Goal: Task Accomplishment & Management: Use online tool/utility

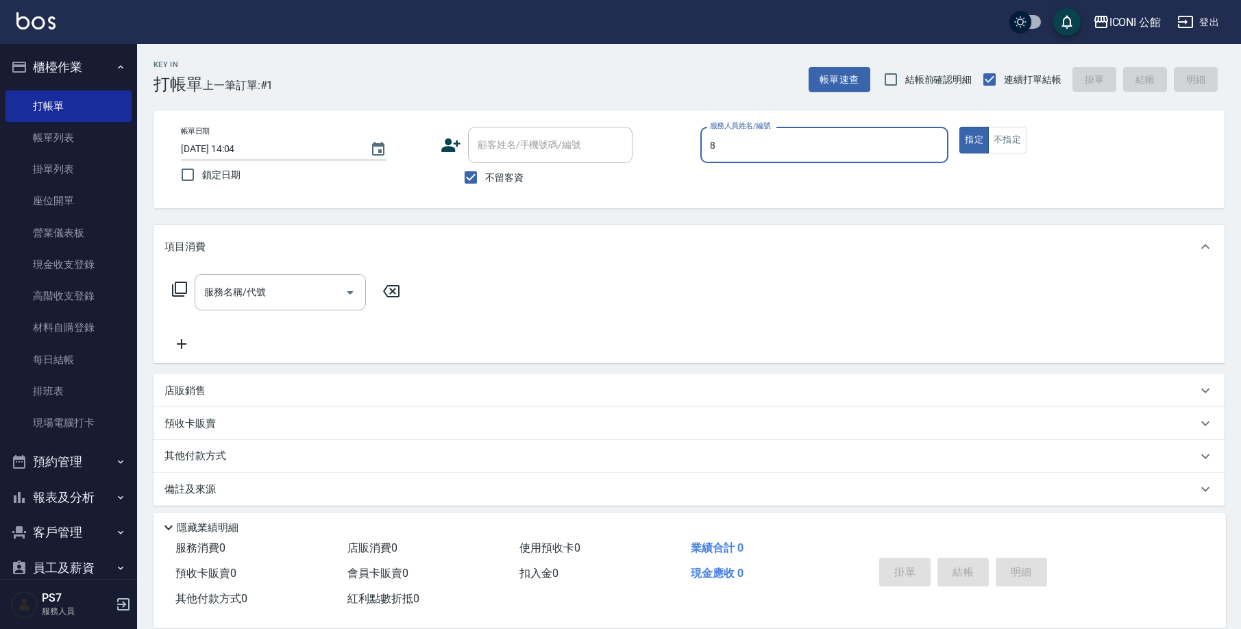
type input "Sandy-8"
type button "true"
click at [303, 279] on div "服務名稱/代號" at bounding box center [280, 292] width 171 height 36
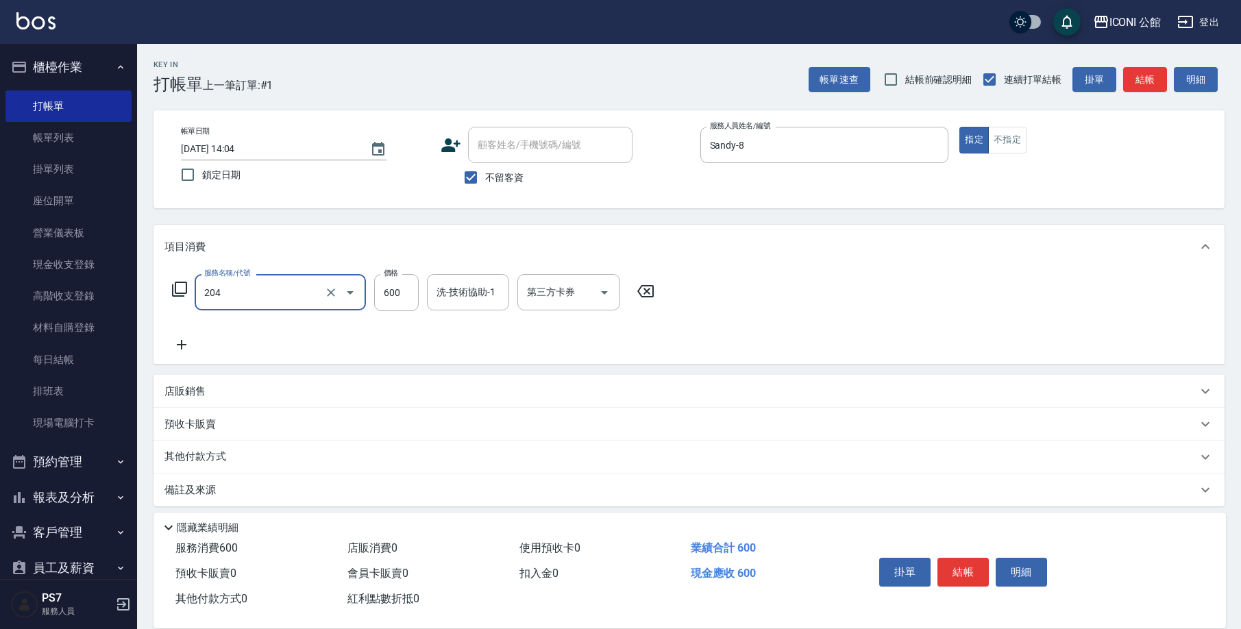
type input "指定洗+剪(204)"
click at [997, 134] on button "不指定" at bounding box center [1007, 140] width 38 height 27
click at [408, 298] on input "600" at bounding box center [396, 292] width 45 height 37
click at [334, 293] on icon "Clear" at bounding box center [331, 293] width 14 height 14
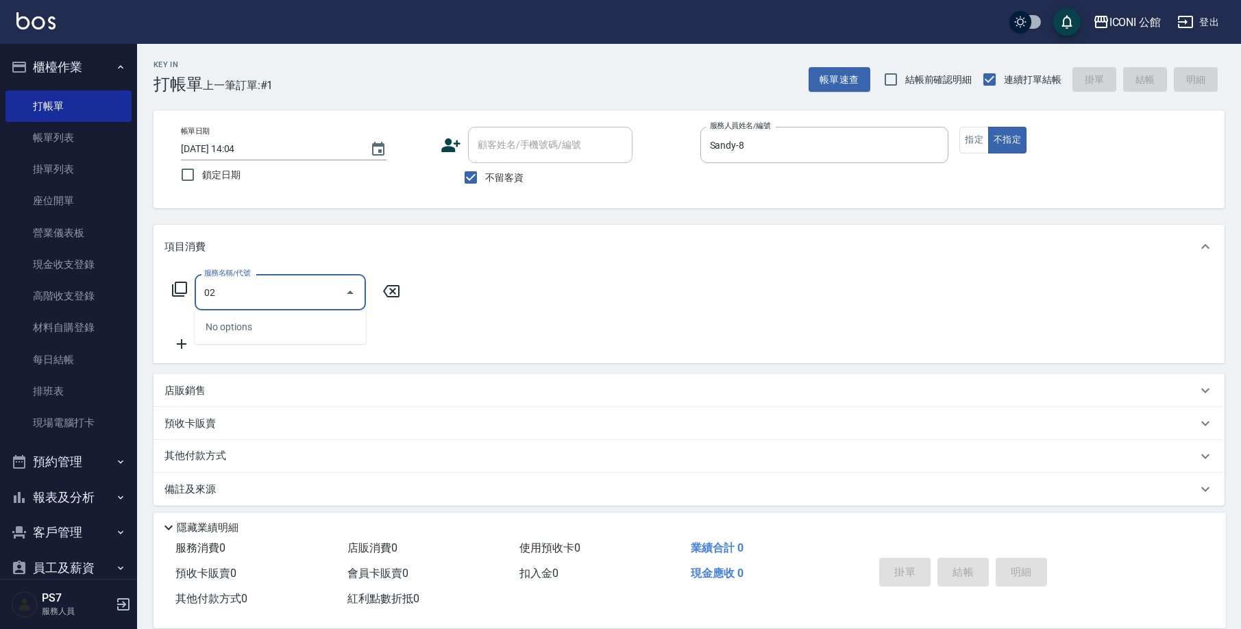
type input "0"
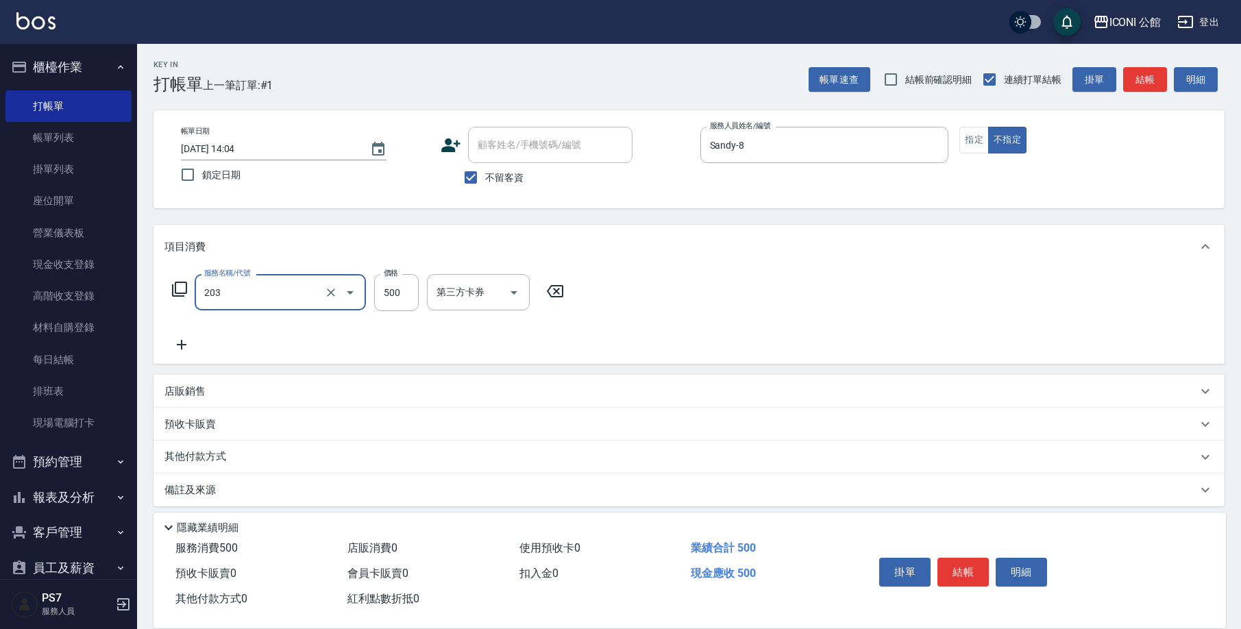
type input "不指定洗+剪(203)"
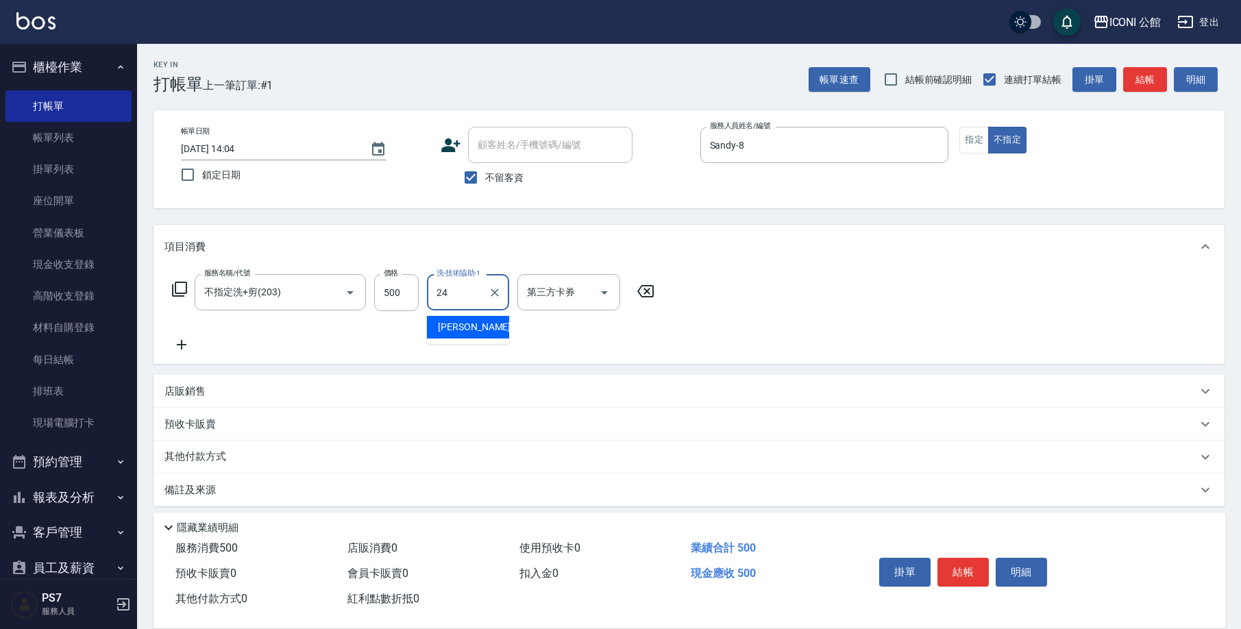
type input "可歆-24"
click at [973, 558] on button "結帳" at bounding box center [962, 572] width 51 height 29
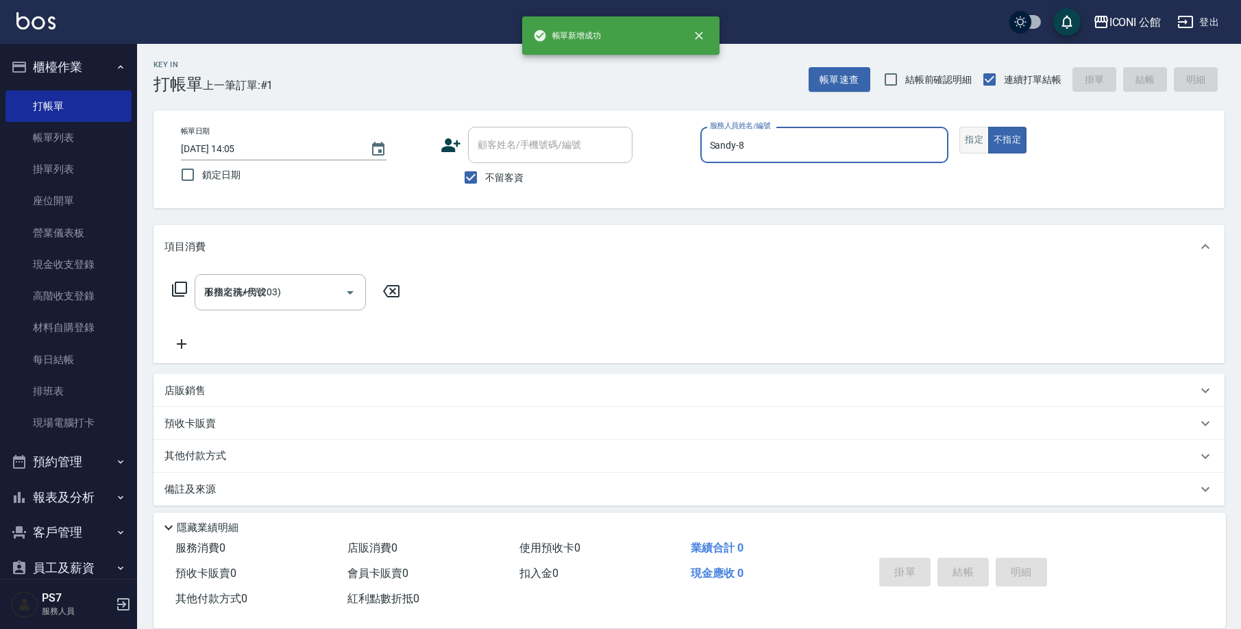
type input "2025/09/24 14:05"
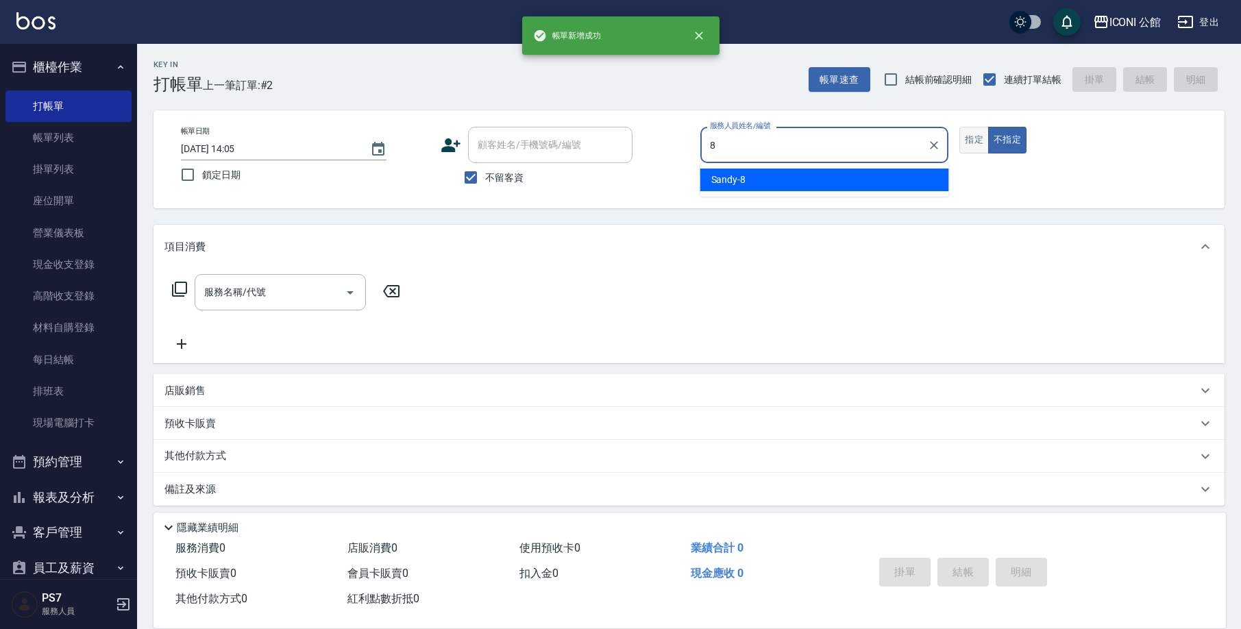
type input "Sandy-8"
type button "false"
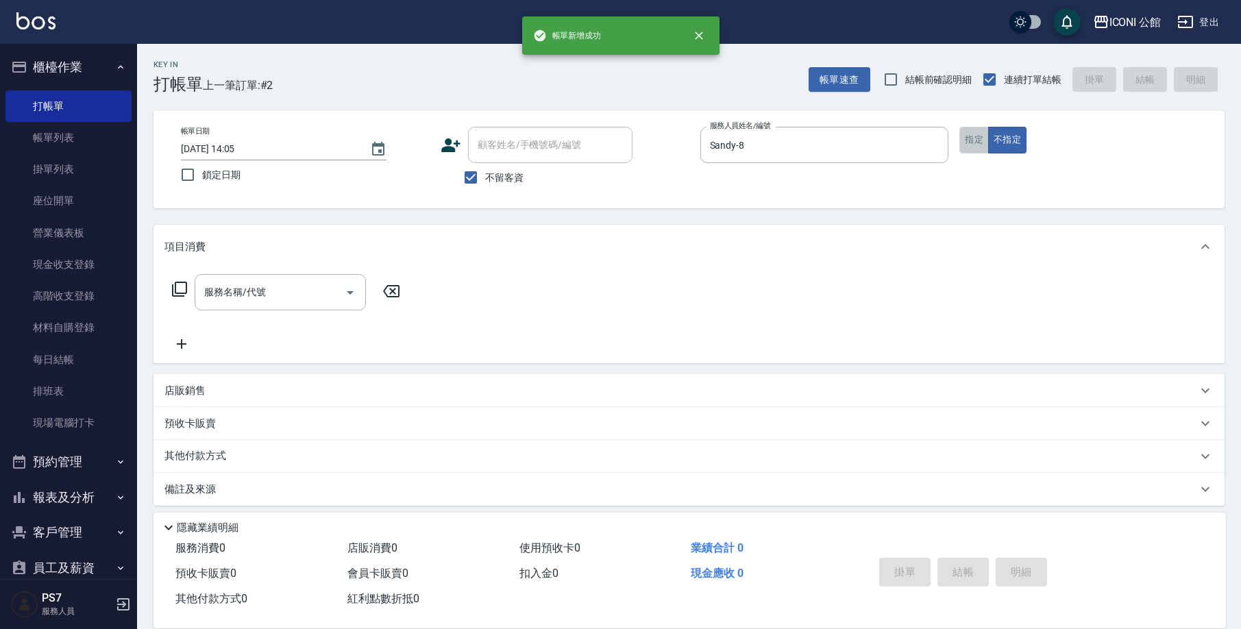
click at [970, 139] on button "指定" at bounding box center [973, 140] width 29 height 27
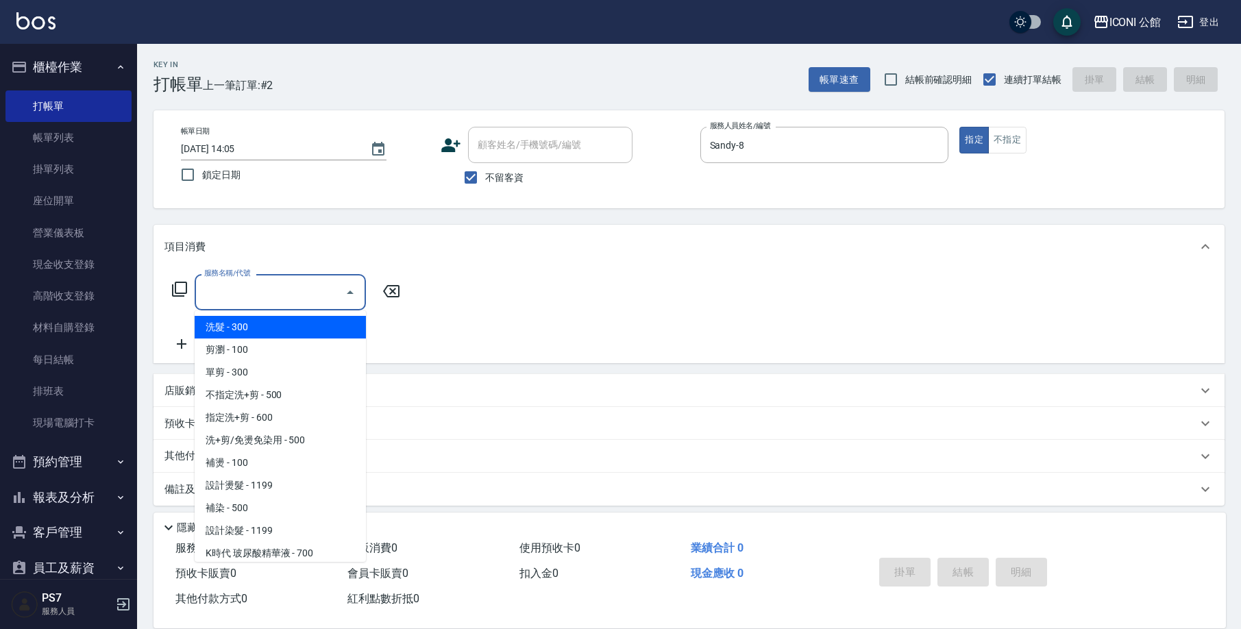
click at [289, 283] on input "服務名稱/代號" at bounding box center [270, 292] width 138 height 24
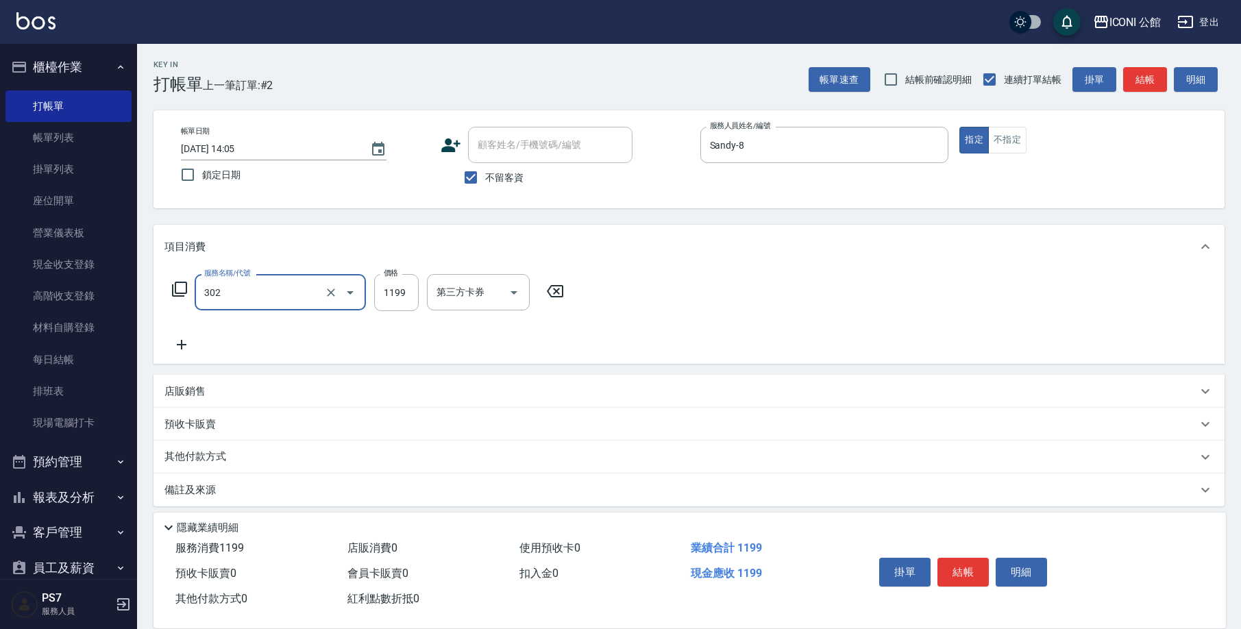
type input "設計燙髮(302)"
type input "1699"
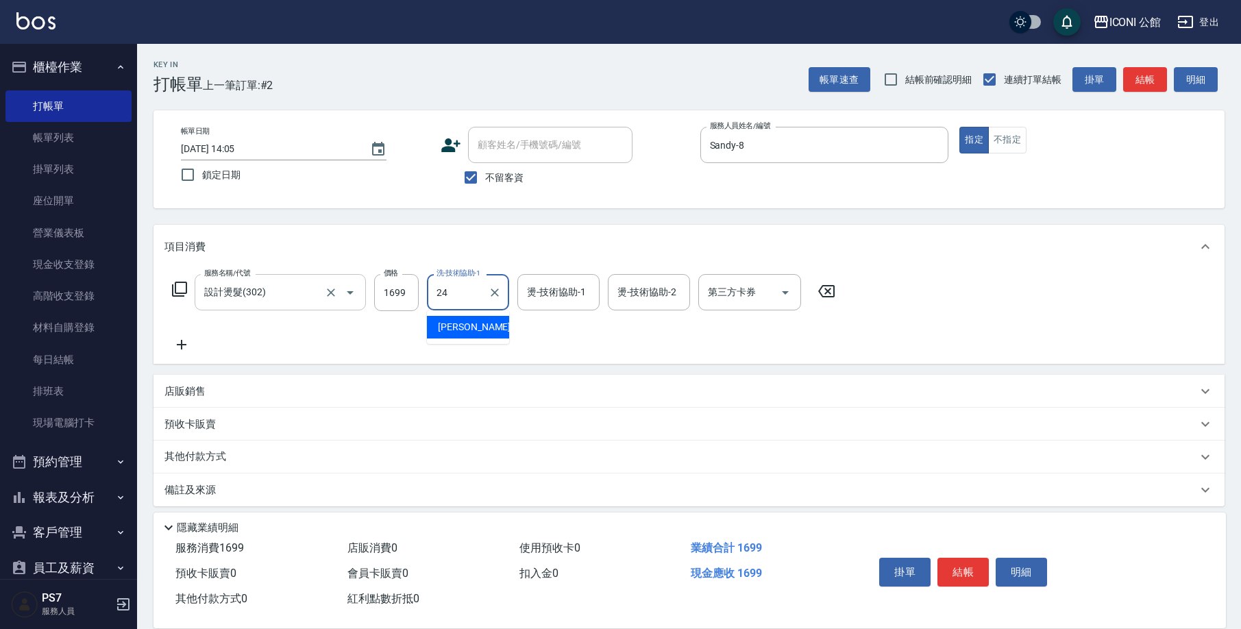
type input "可歆-24"
type input "Sandy-8"
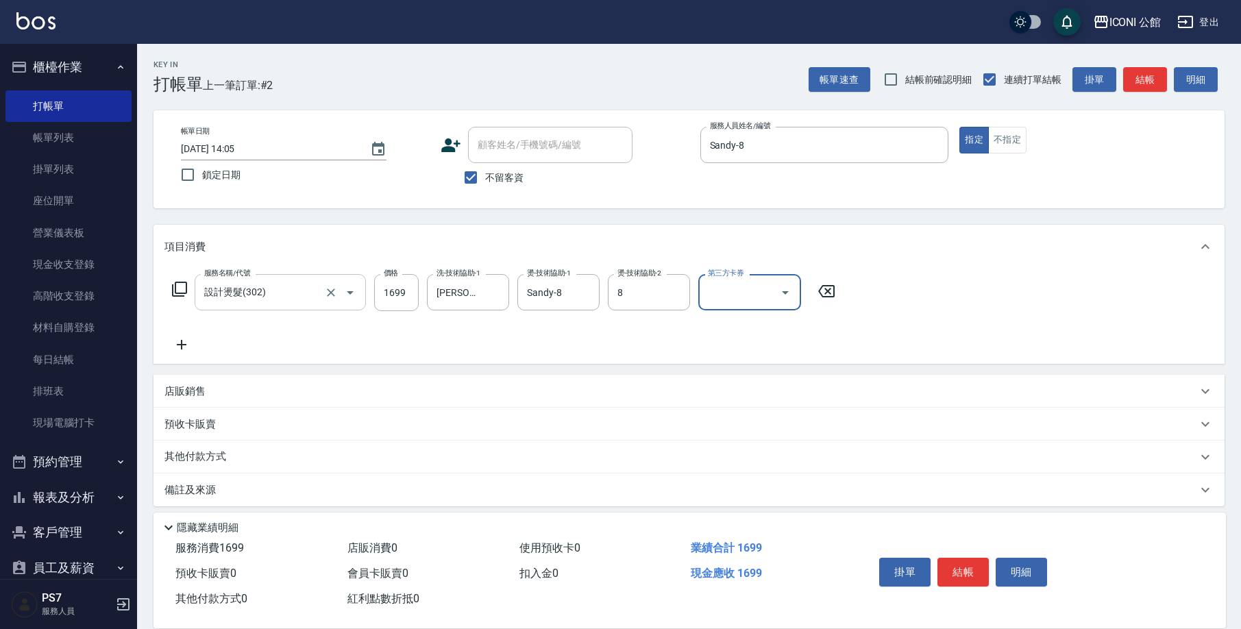
type input "Sandy-8"
click at [174, 284] on icon at bounding box center [179, 289] width 16 height 16
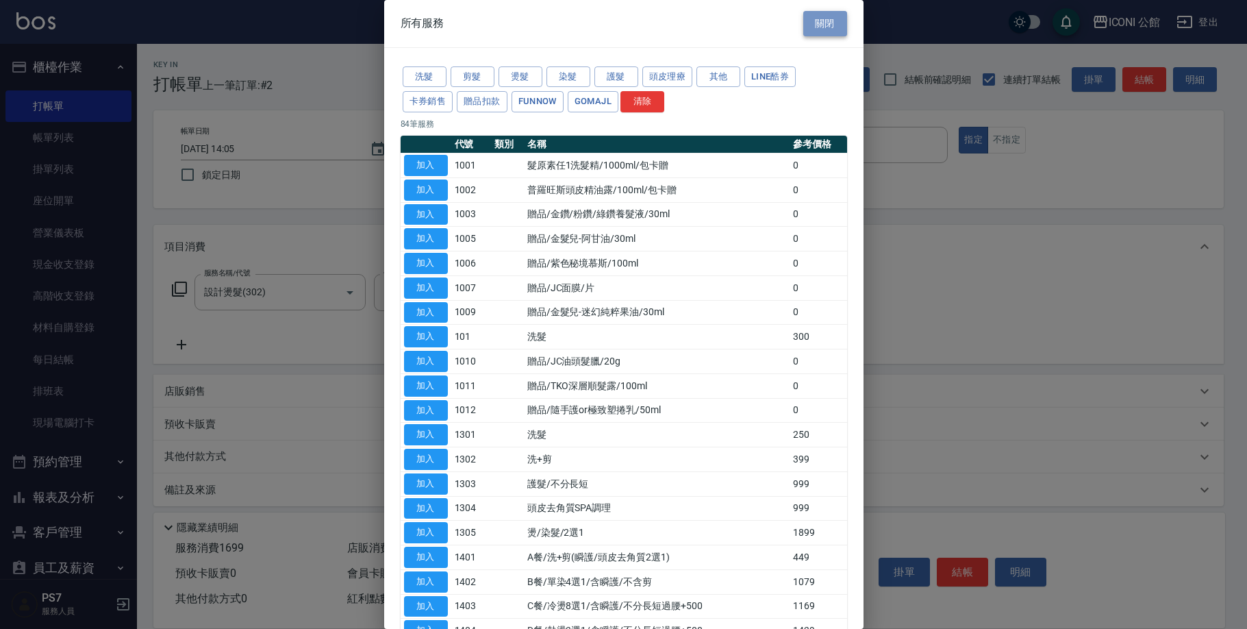
click at [814, 28] on button "關閉" at bounding box center [826, 23] width 44 height 25
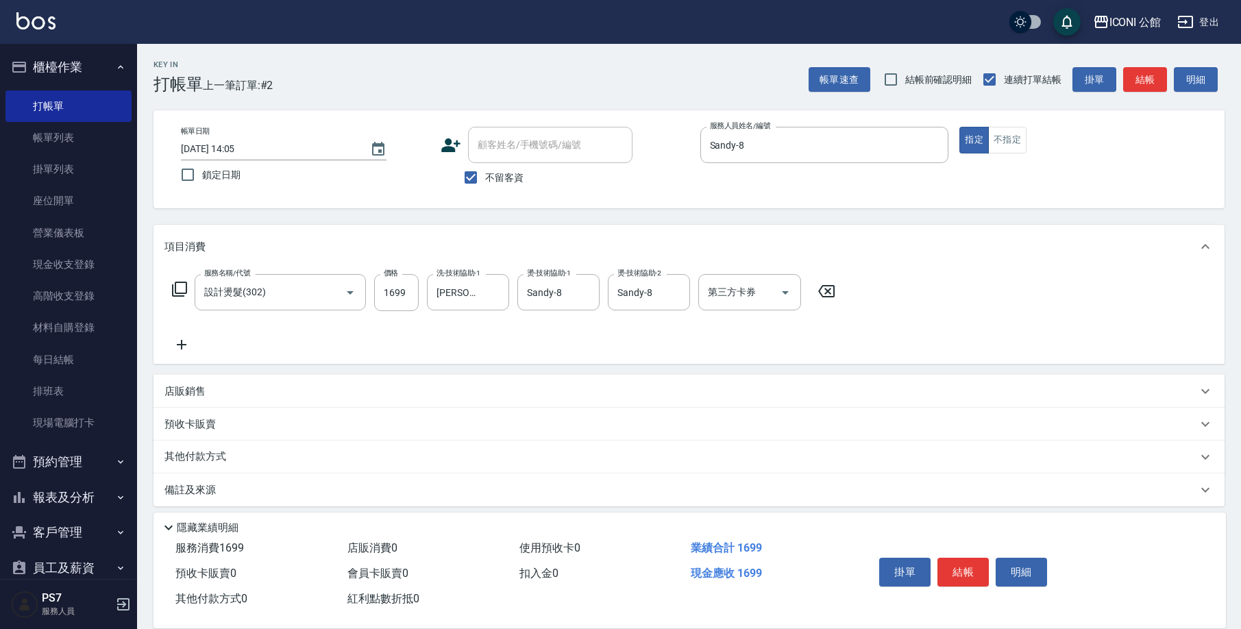
click at [313, 388] on div "店販銷售" at bounding box center [680, 391] width 1032 height 14
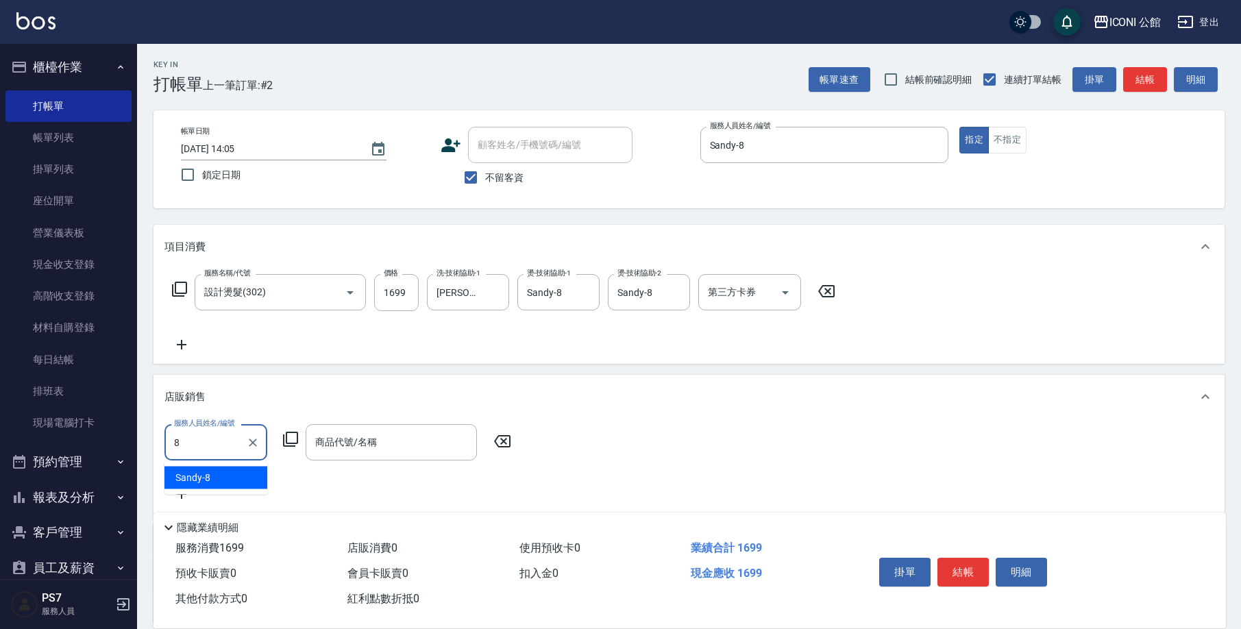
type input "Sandy-8"
click at [295, 435] on icon at bounding box center [290, 439] width 16 height 16
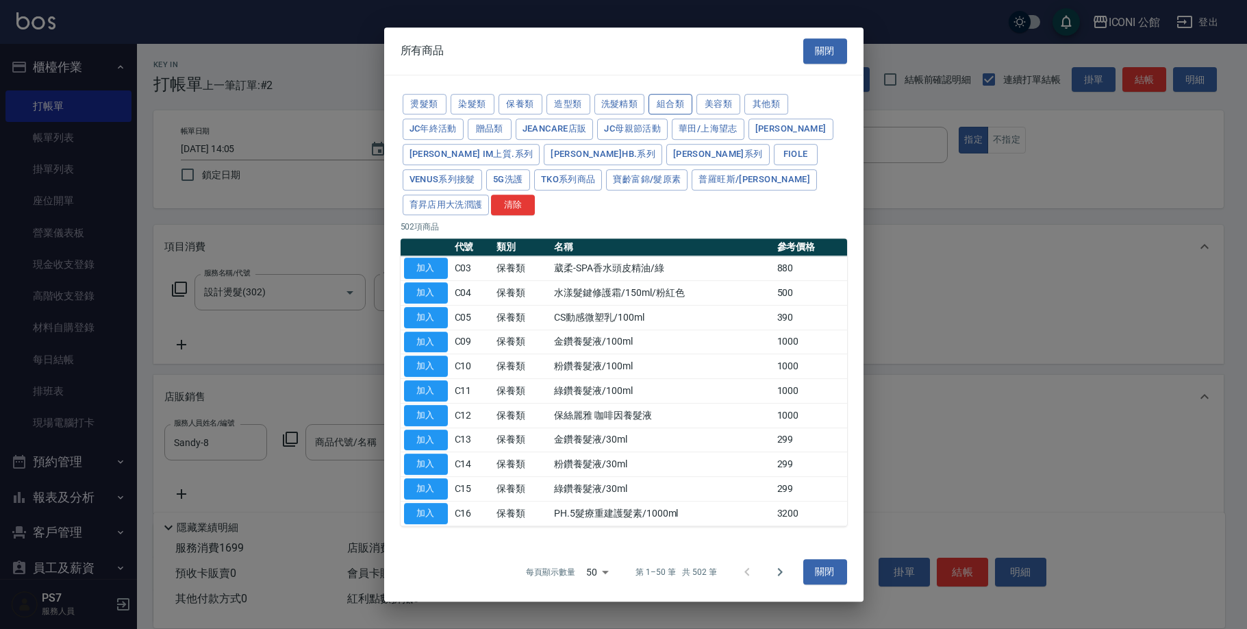
click at [678, 115] on button "組合類" at bounding box center [671, 104] width 44 height 21
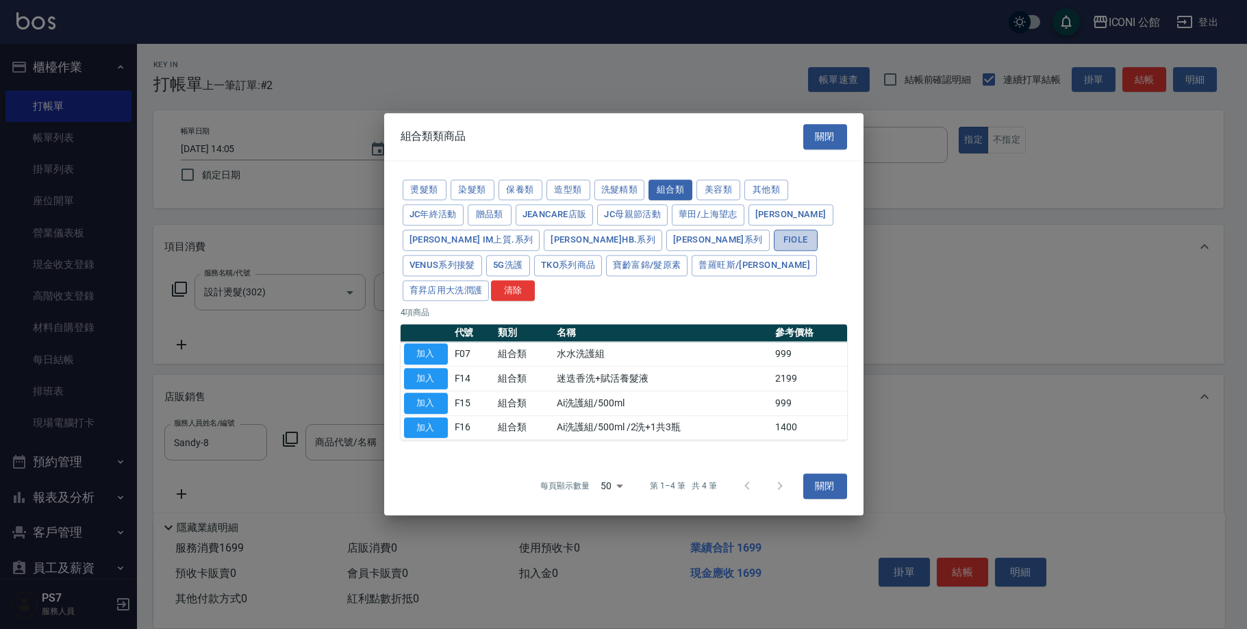
click at [774, 249] on button "Fiole" at bounding box center [796, 239] width 44 height 21
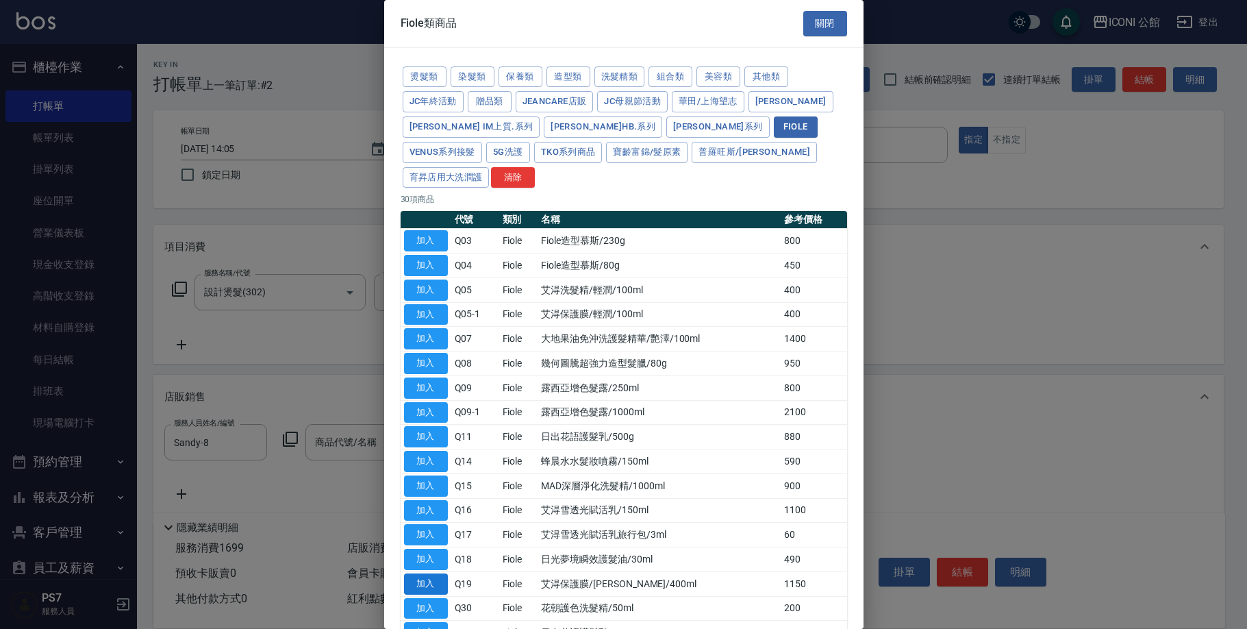
click at [433, 573] on button "加入" at bounding box center [426, 583] width 44 height 21
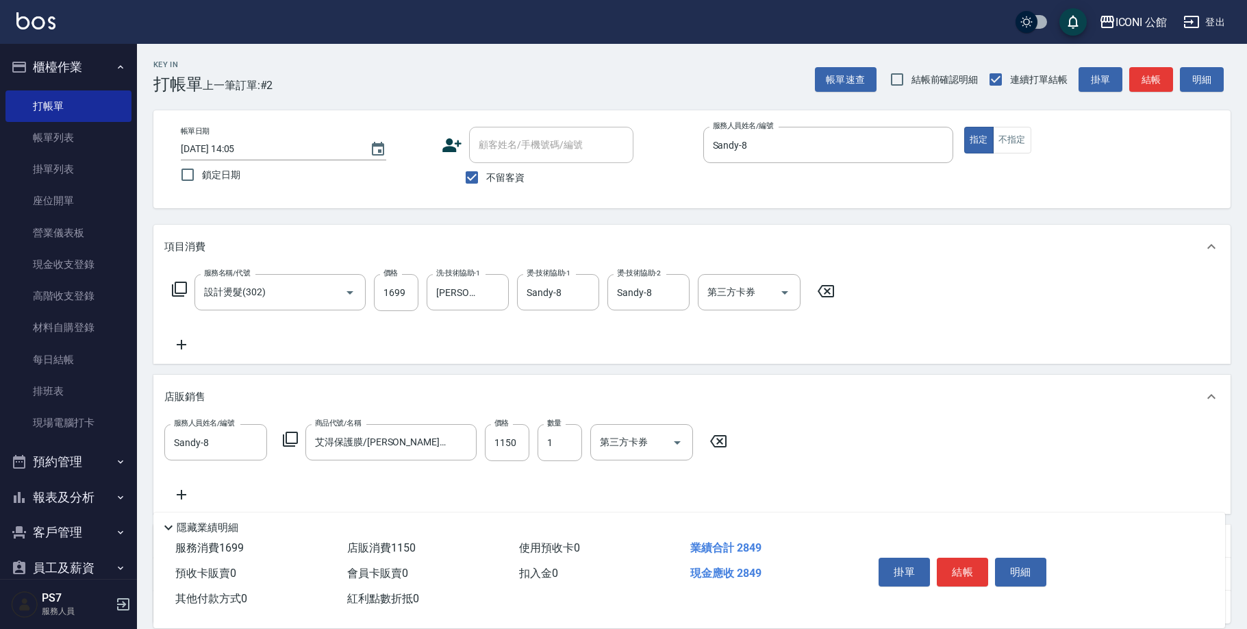
type input "艾淂保護膜/羽潤/400ml"
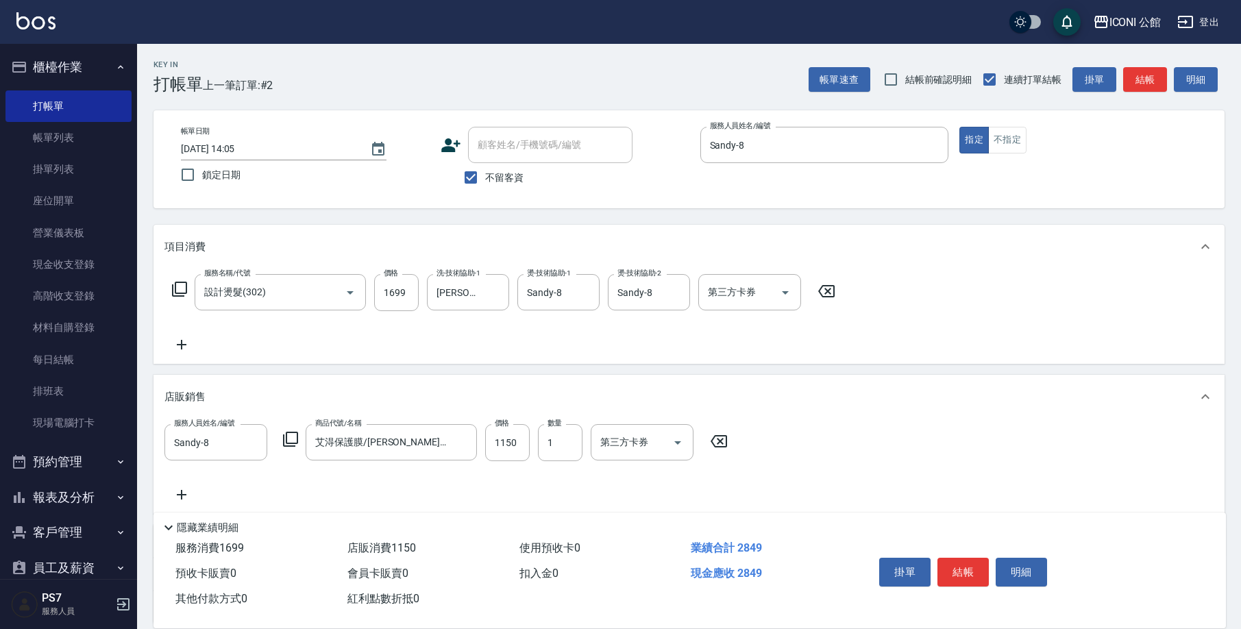
scroll to position [3, 0]
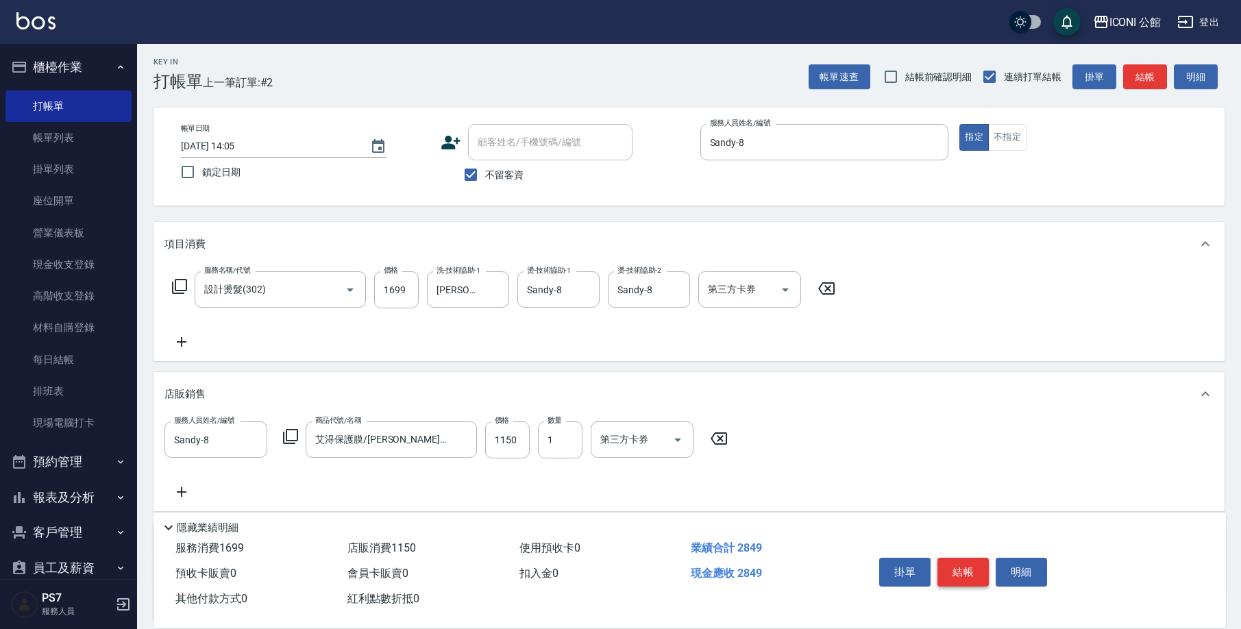
click at [968, 564] on button "結帳" at bounding box center [962, 572] width 51 height 29
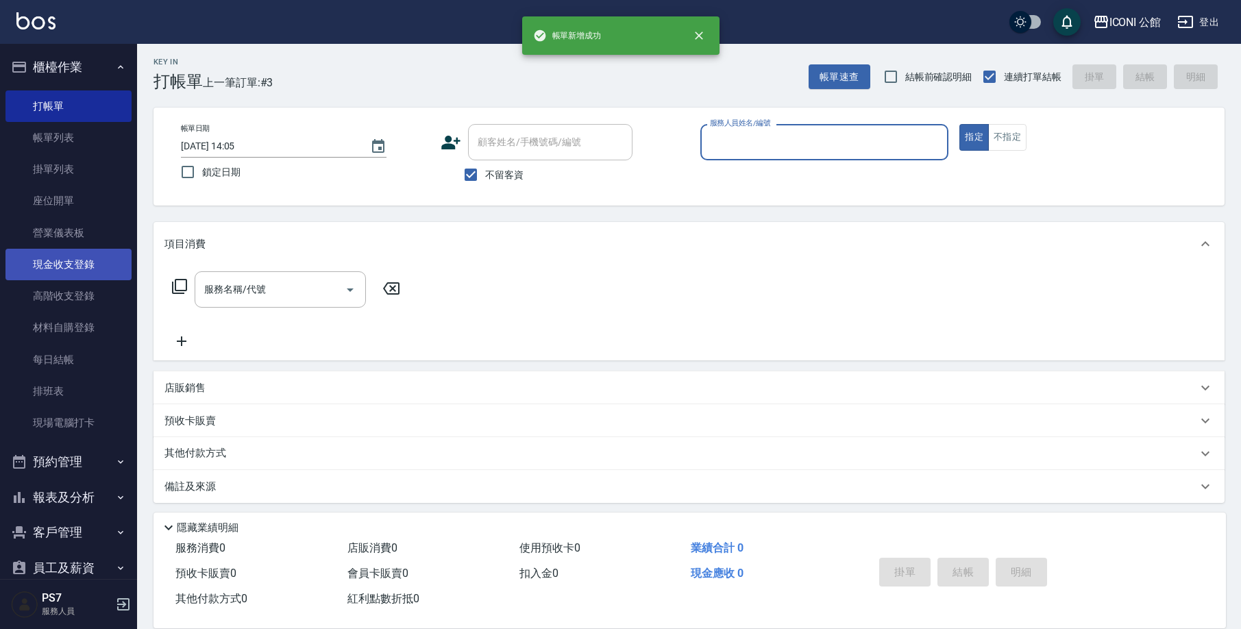
click at [77, 268] on link "現金收支登錄" at bounding box center [68, 265] width 126 height 32
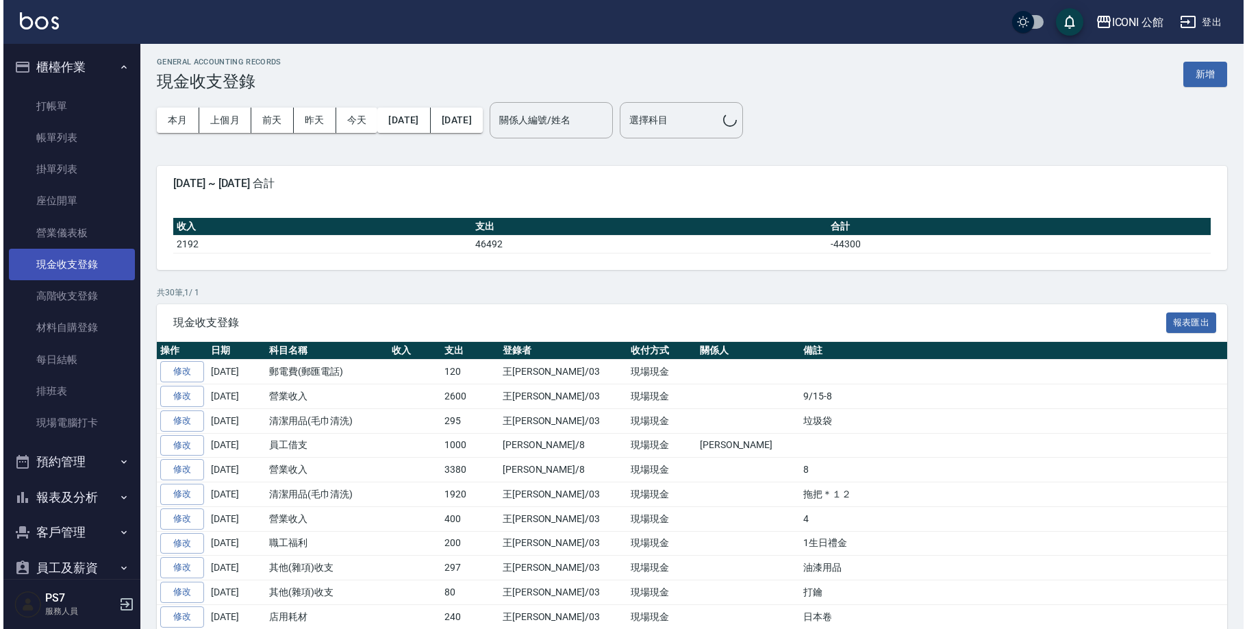
scroll to position [0, 0]
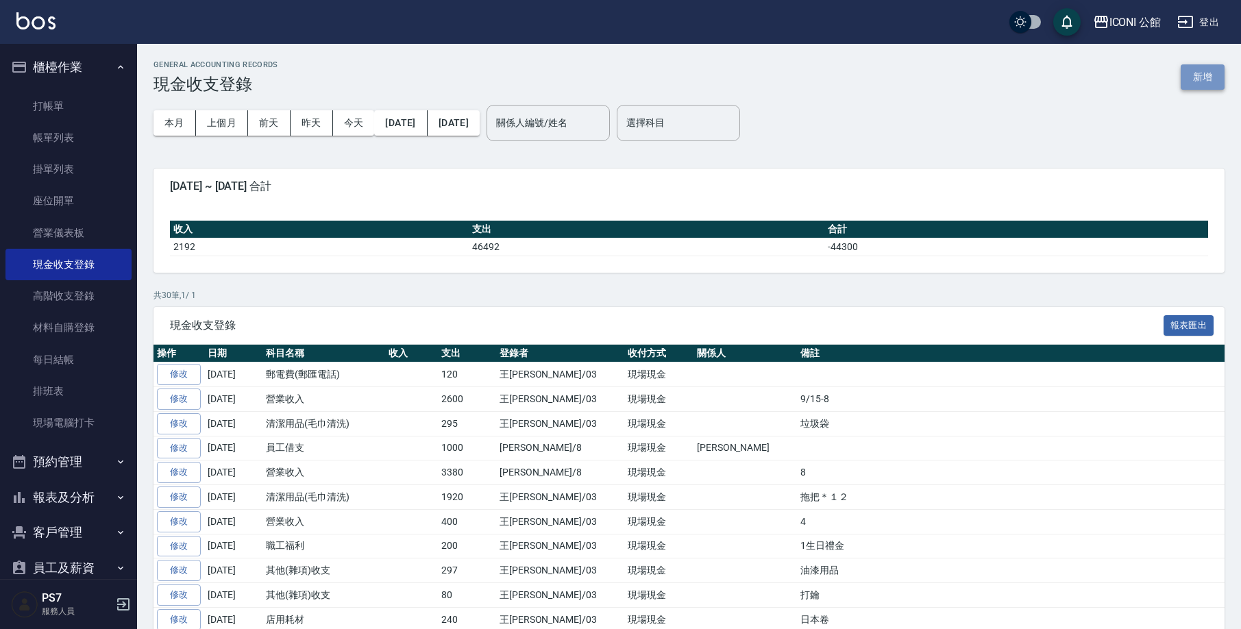
click at [1192, 80] on button "新增" at bounding box center [1202, 76] width 44 height 25
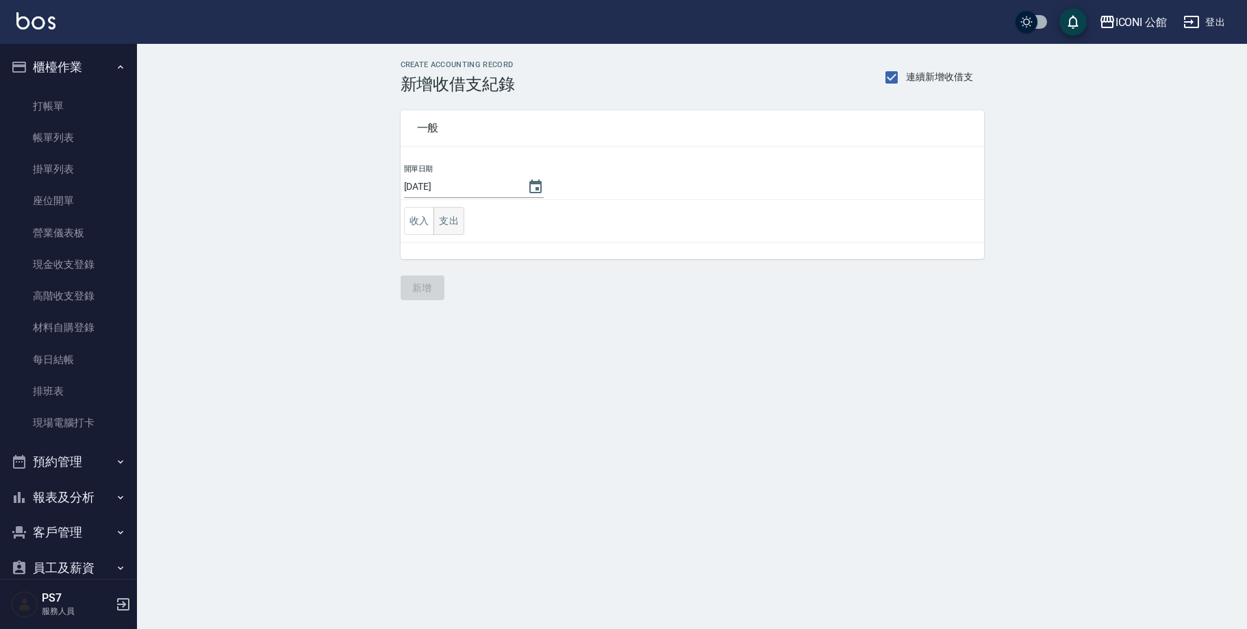
click at [462, 215] on button "支出" at bounding box center [449, 221] width 31 height 28
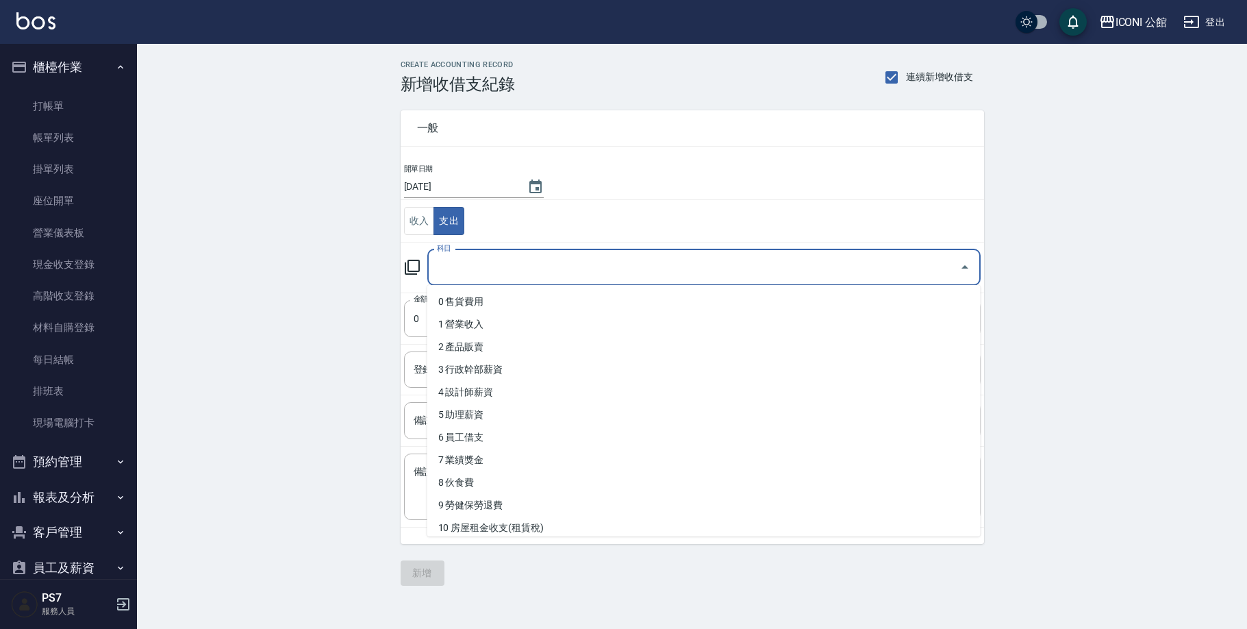
drag, startPoint x: 515, startPoint y: 256, endPoint x: 513, endPoint y: 266, distance: 10.5
click at [513, 266] on input "科目" at bounding box center [694, 268] width 521 height 24
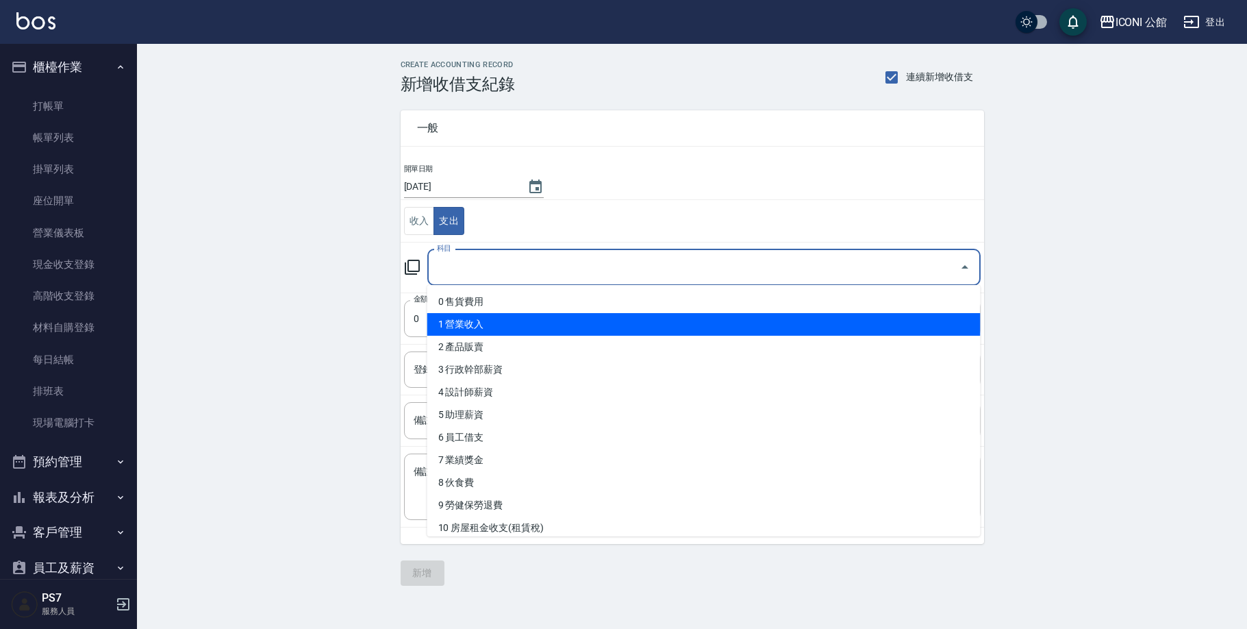
click at [499, 332] on li "1 營業收入" at bounding box center [704, 324] width 554 height 23
type input "1 營業收入"
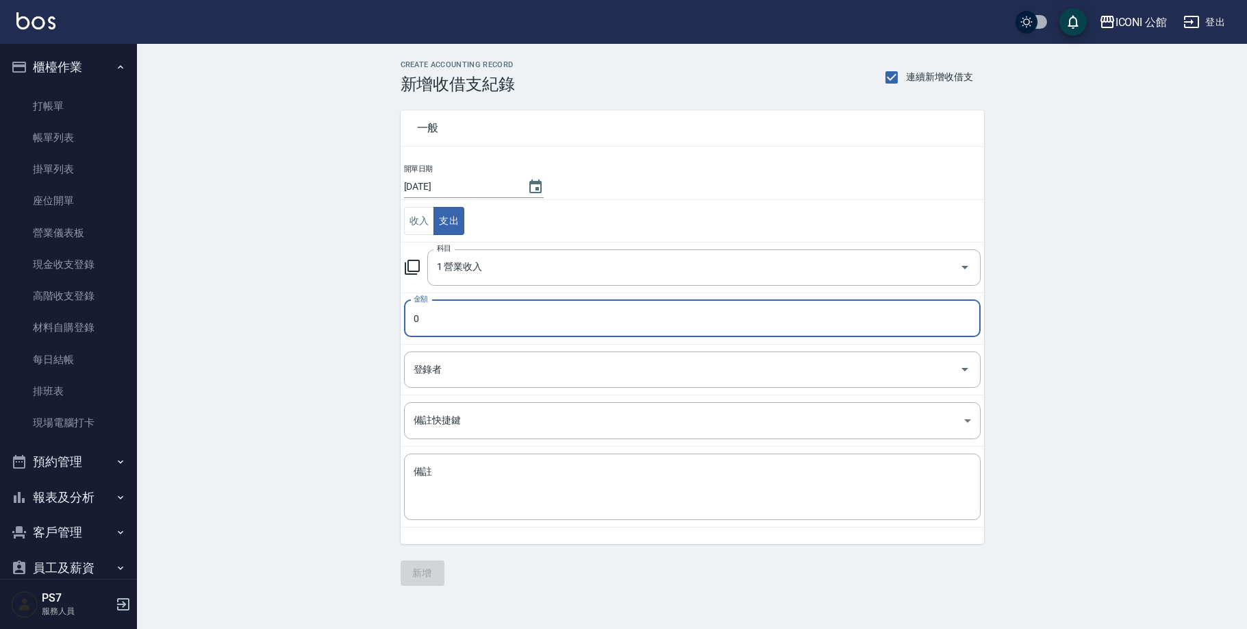
click at [493, 325] on input "0" at bounding box center [692, 318] width 577 height 37
click at [419, 317] on input "02849" at bounding box center [692, 318] width 577 height 37
type input "2849"
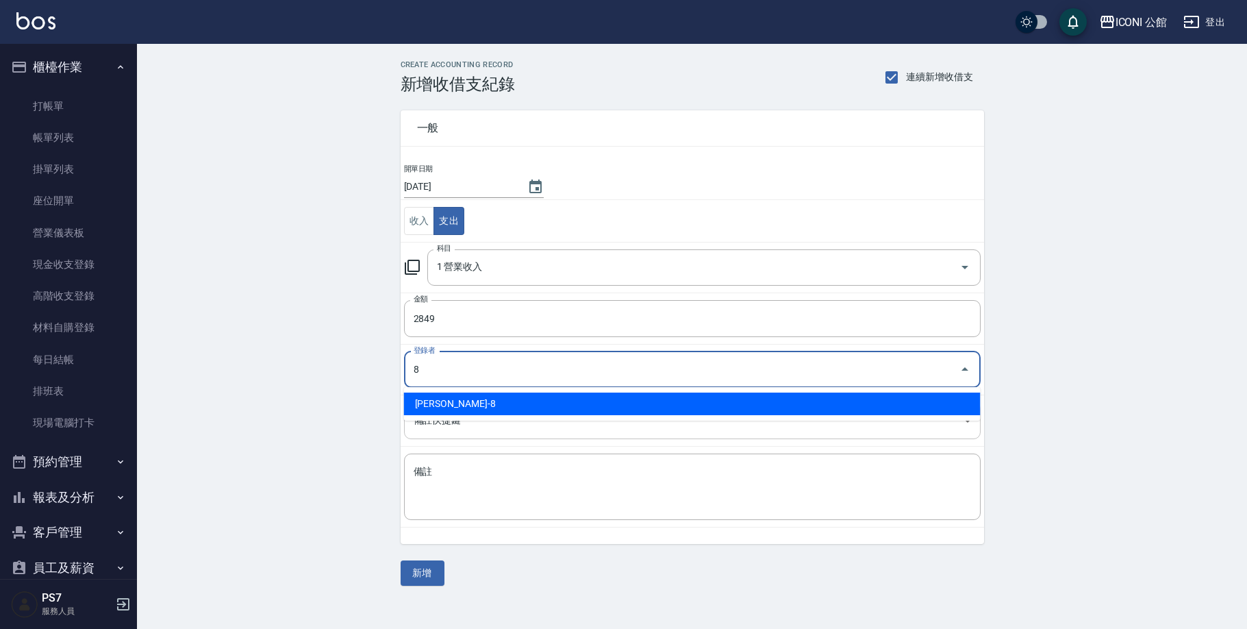
type input "鍾心妤-8"
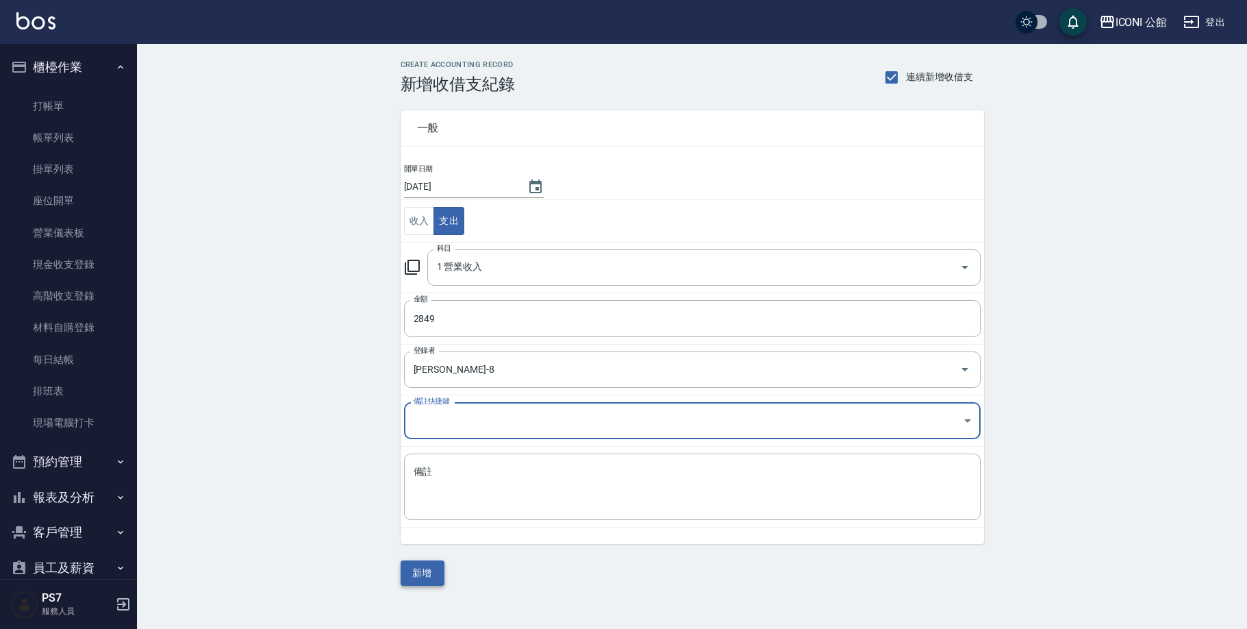
click at [423, 563] on button "新增" at bounding box center [423, 572] width 44 height 25
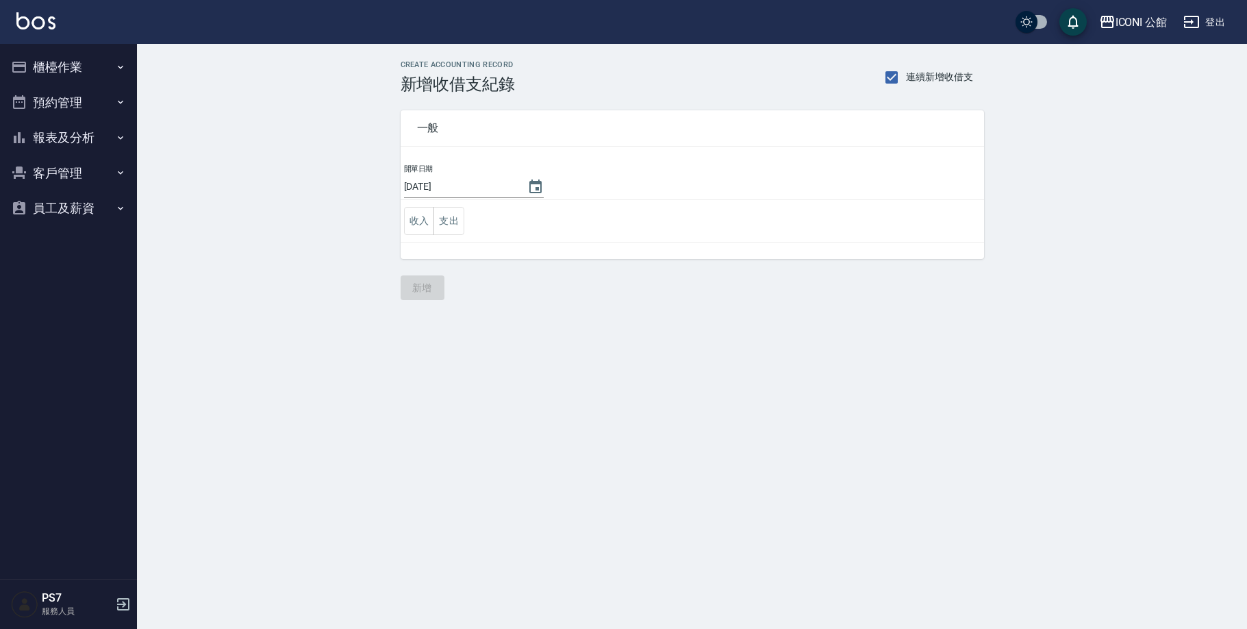
click at [26, 45] on ul "櫃檯作業 打帳單 帳單列表 掛單列表 座位開單 營業儀表板 現金收支登錄 高階收支登錄 材料自購登錄 每日結帳 排班表 現場電腦打卡 預約管理 預約管理 單日…" at bounding box center [68, 138] width 126 height 188
click at [66, 79] on button "櫃檯作業" at bounding box center [68, 67] width 126 height 36
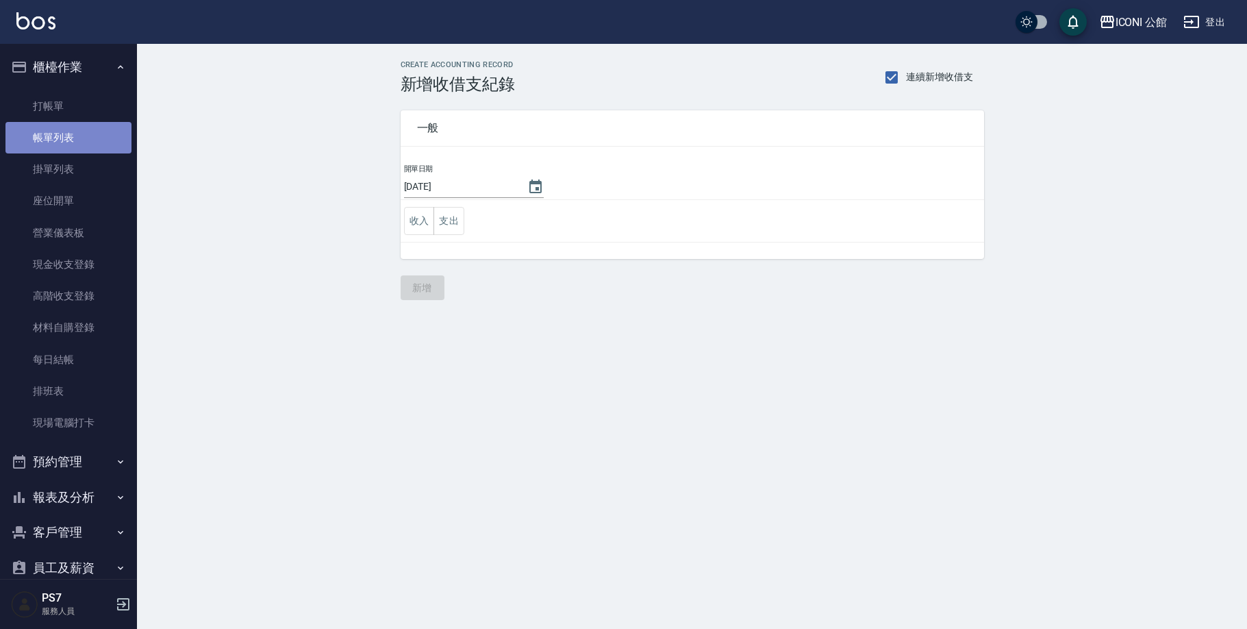
click at [69, 127] on link "帳單列表" at bounding box center [68, 138] width 126 height 32
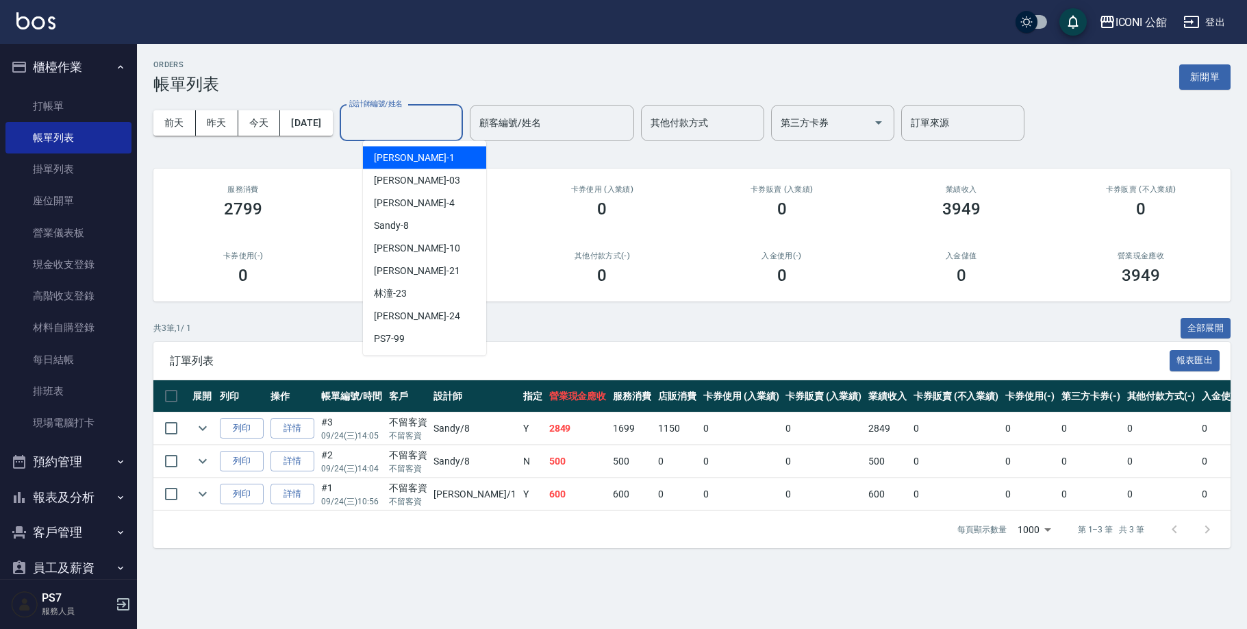
click at [403, 131] on input "設計師編號/姓名" at bounding box center [401, 123] width 111 height 24
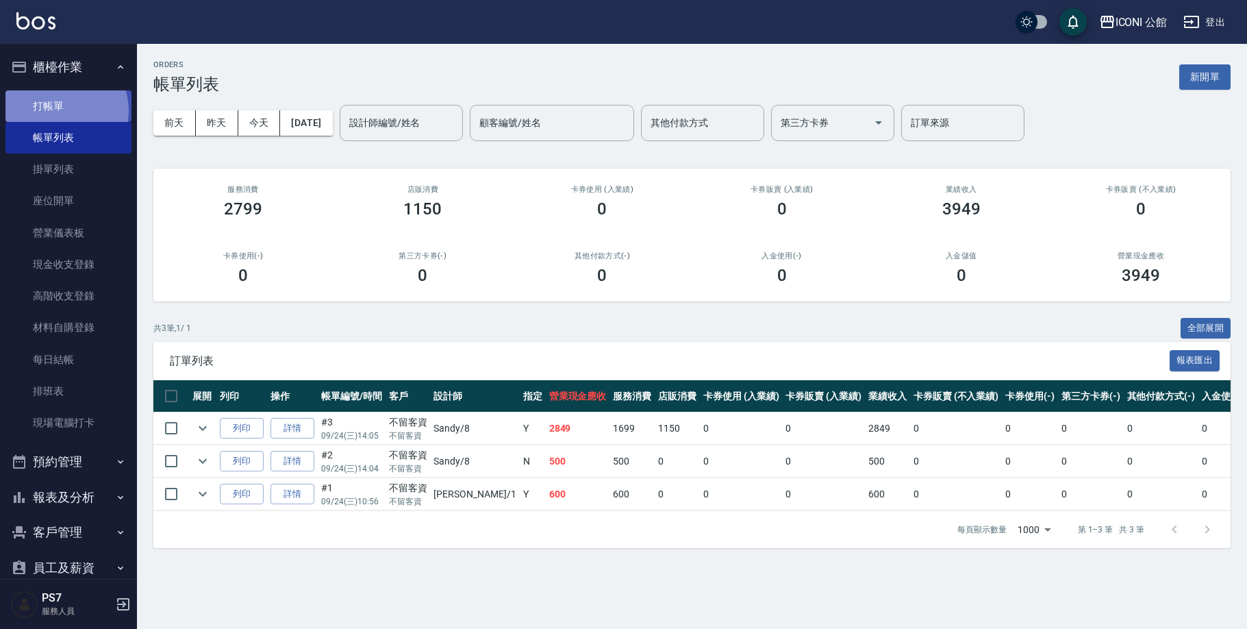
click at [60, 110] on link "打帳單" at bounding box center [68, 106] width 126 height 32
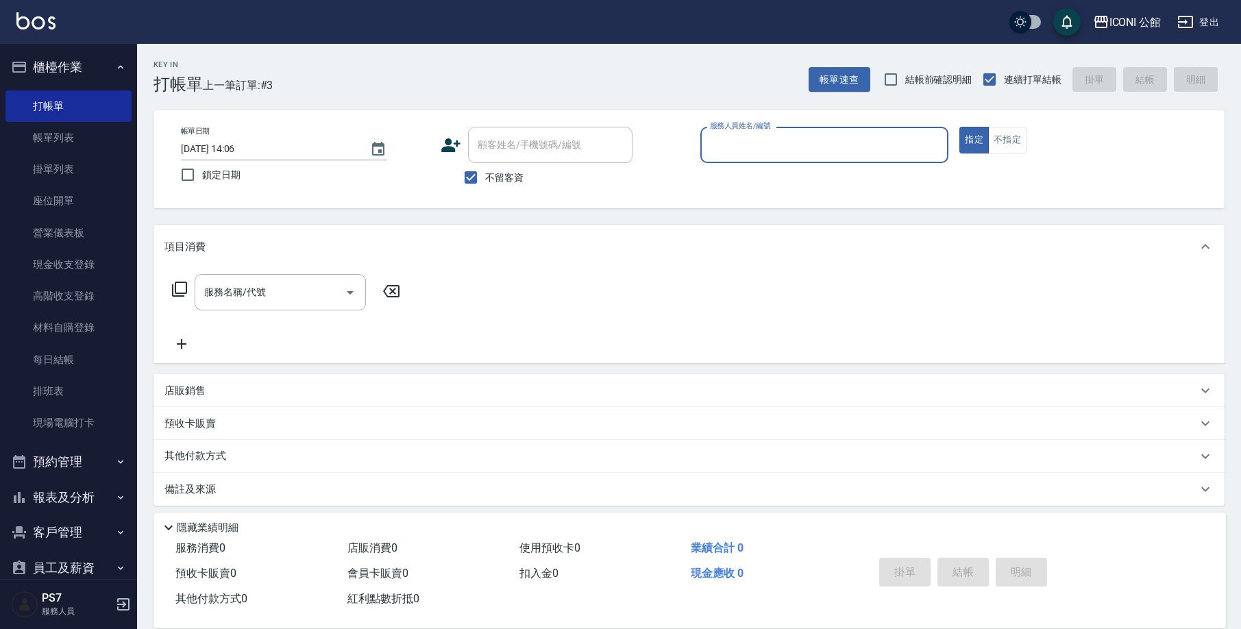
click at [65, 483] on button "報表及分析" at bounding box center [68, 498] width 126 height 36
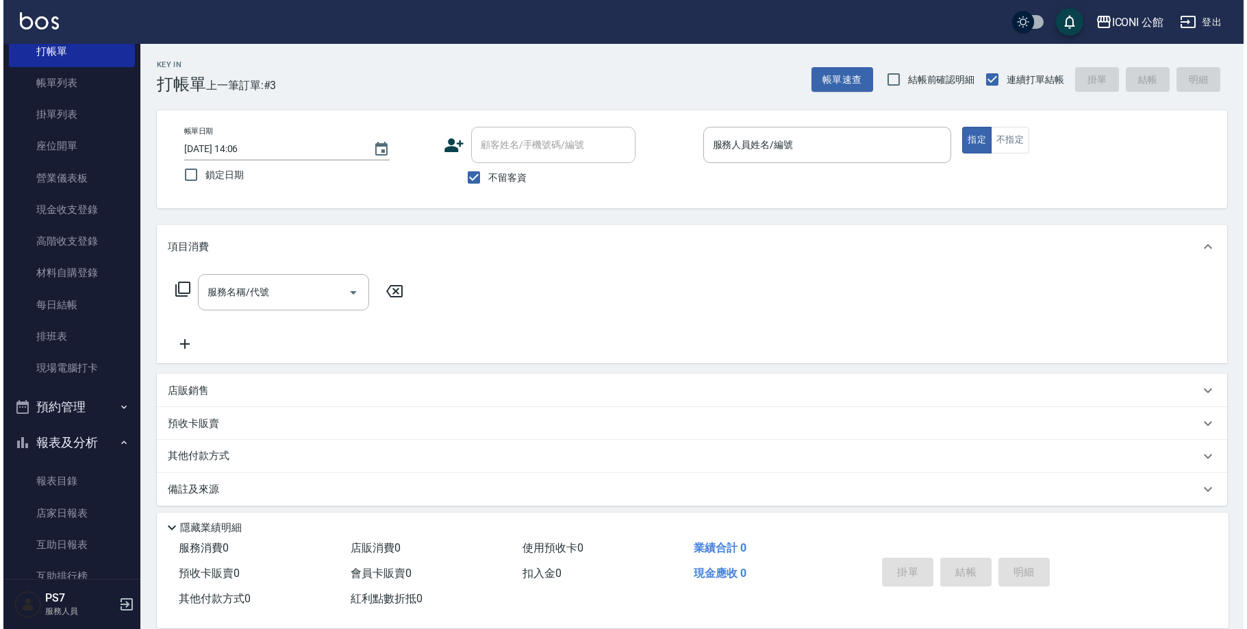
scroll to position [327, 0]
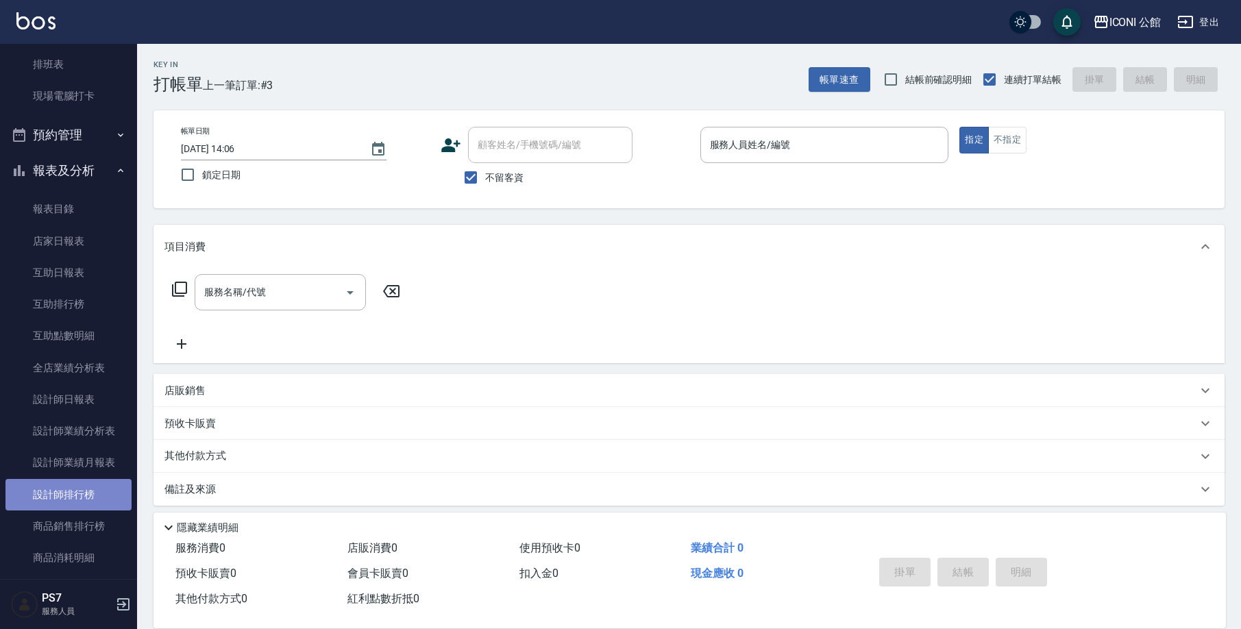
click at [84, 501] on link "設計師排行榜" at bounding box center [68, 495] width 126 height 32
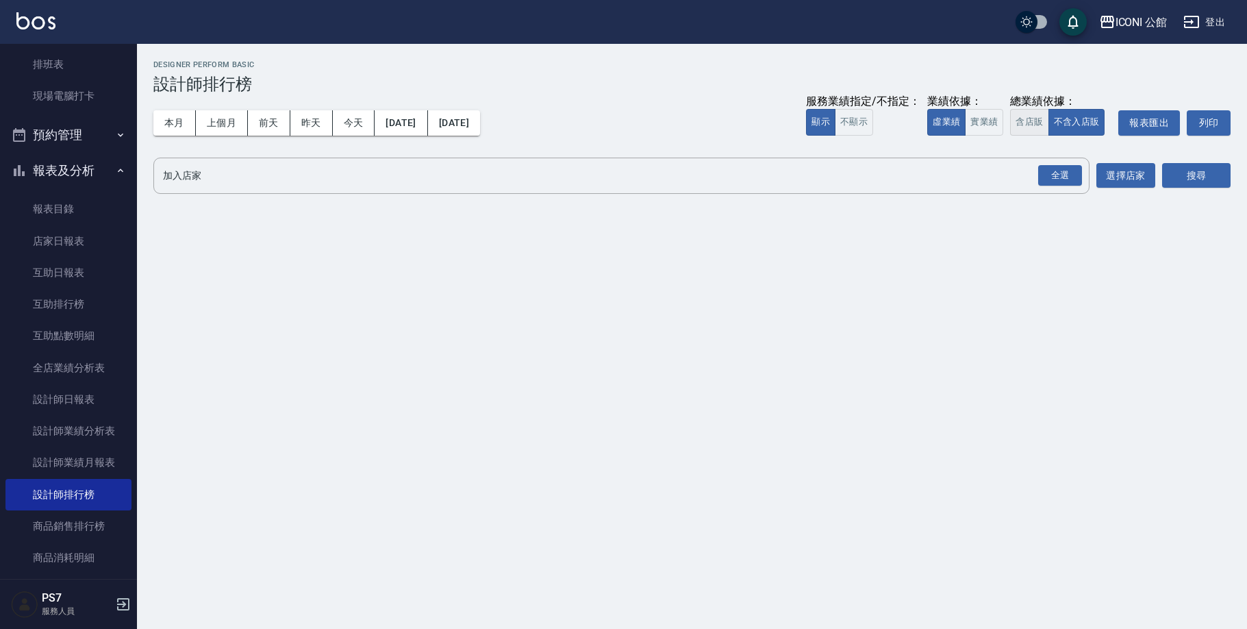
click at [1045, 123] on button "含店販" at bounding box center [1029, 122] width 38 height 27
click at [1060, 170] on div "全選" at bounding box center [1061, 175] width 44 height 21
click at [1176, 185] on button "搜尋" at bounding box center [1197, 176] width 69 height 25
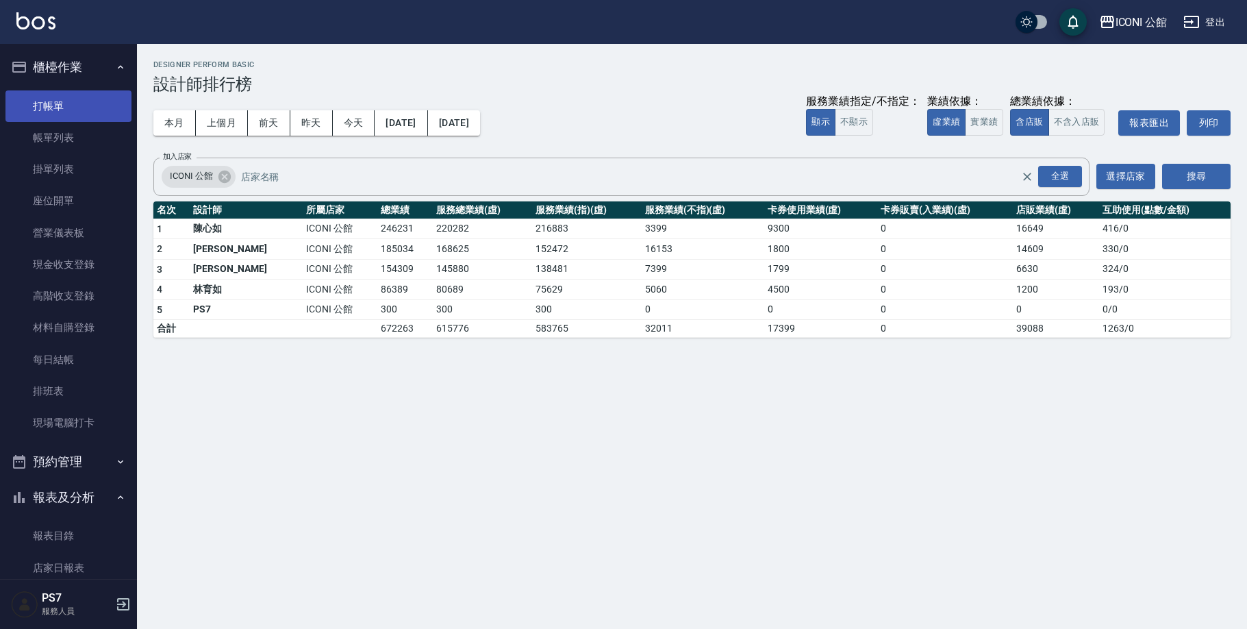
click at [71, 99] on link "打帳單" at bounding box center [68, 106] width 126 height 32
